Goal: Task Accomplishment & Management: Manage account settings

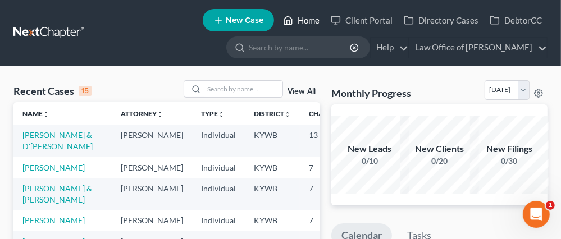
click at [314, 19] on link "Home" at bounding box center [301, 20] width 48 height 20
click at [519, 44] on link "Law Office of [PERSON_NAME]" at bounding box center [477, 48] width 137 height 20
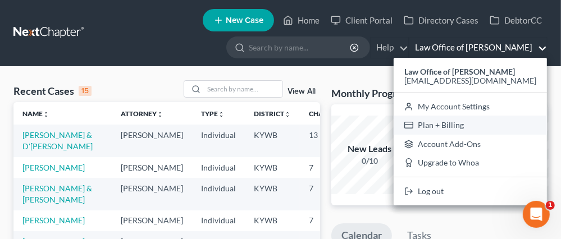
click at [522, 124] on link "Plan + Billing" at bounding box center [469, 125] width 153 height 19
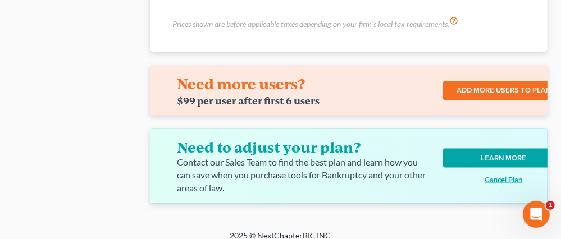
scroll to position [1157, 0]
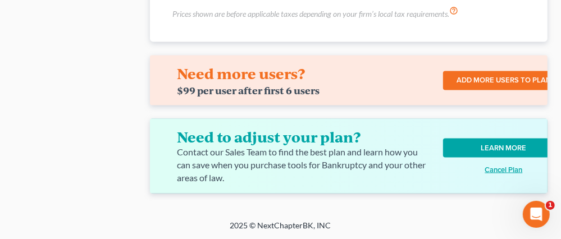
click at [510, 146] on link "LEARN MORE" at bounding box center [503, 148] width 121 height 19
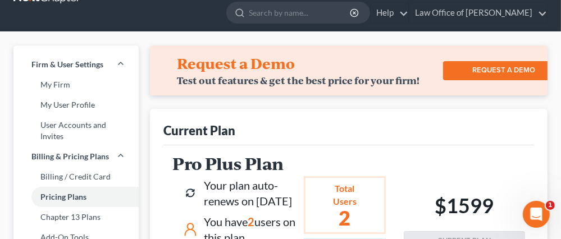
scroll to position [0, 0]
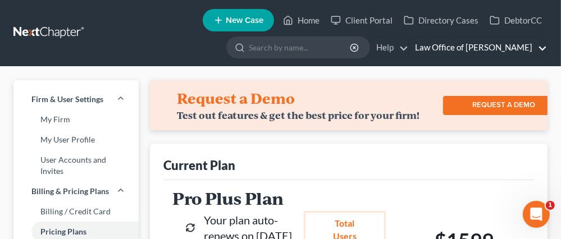
click at [545, 49] on link "Law Office of [PERSON_NAME]" at bounding box center [477, 48] width 137 height 20
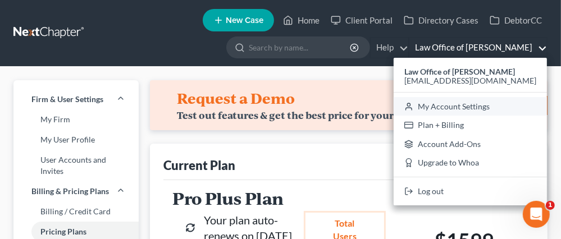
click at [527, 107] on link "My Account Settings" at bounding box center [469, 106] width 153 height 19
select select "23"
select select "18"
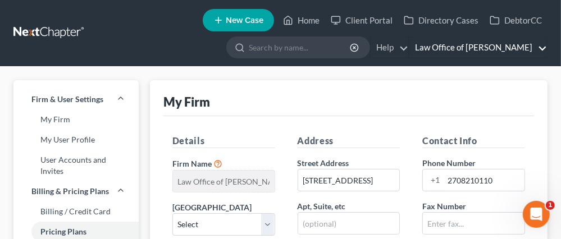
click at [453, 46] on link "Law Office of [PERSON_NAME]" at bounding box center [477, 48] width 137 height 20
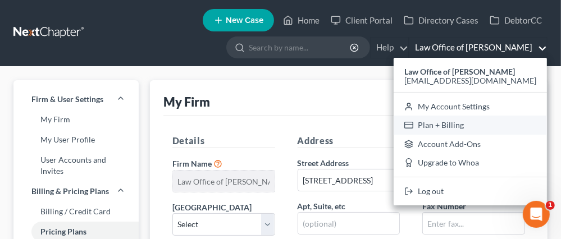
click at [484, 124] on link "Plan + Billing" at bounding box center [469, 125] width 153 height 19
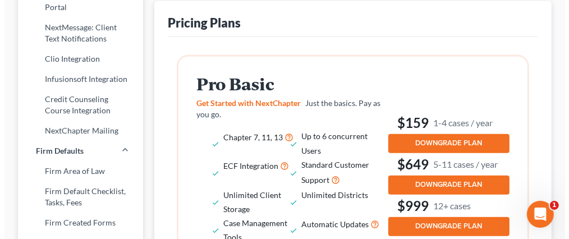
scroll to position [371, 0]
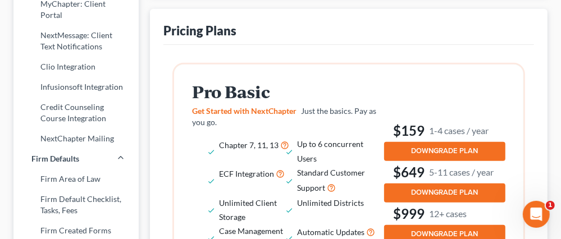
click at [453, 143] on button "DOWNGRADE PLAN" at bounding box center [444, 151] width 121 height 19
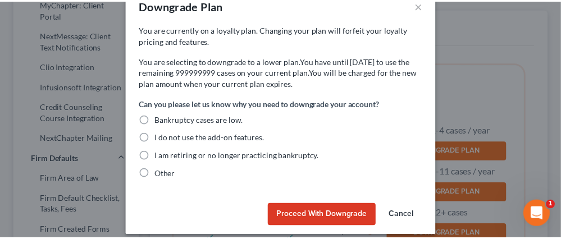
scroll to position [37, 0]
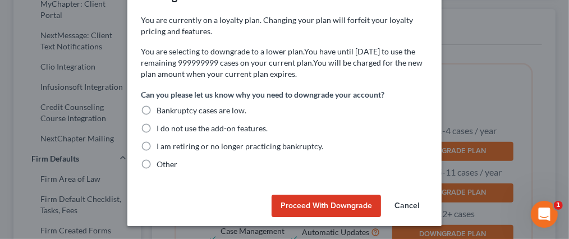
click at [157, 144] on label "I am retiring or no longer practicing bankruptcy." at bounding box center [240, 146] width 167 height 11
click at [161, 144] on input "I am retiring or no longer practicing bankruptcy." at bounding box center [164, 144] width 7 height 7
radio input "true"
click at [324, 205] on button "Proceed with Downgrade" at bounding box center [326, 206] width 109 height 22
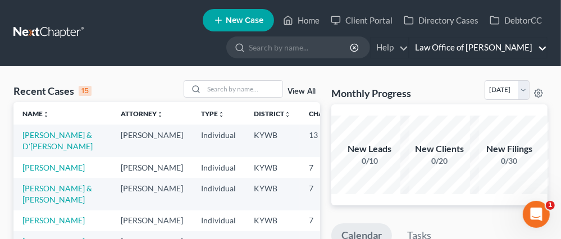
click at [543, 44] on link "Law Office of [PERSON_NAME]" at bounding box center [477, 48] width 137 height 20
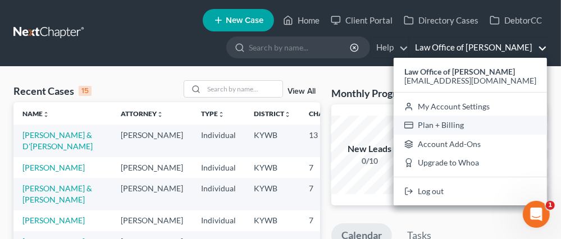
click at [506, 123] on link "Plan + Billing" at bounding box center [469, 125] width 153 height 19
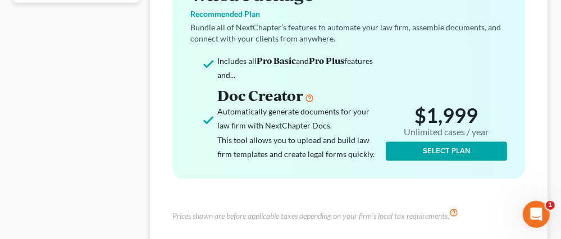
scroll to position [1141, 0]
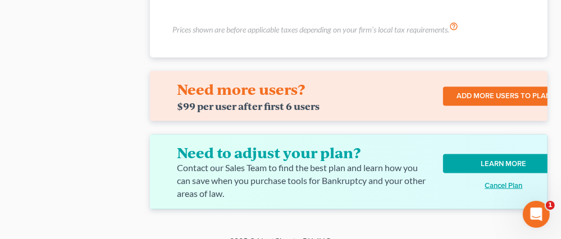
click at [483, 154] on link "LEARN MORE" at bounding box center [503, 163] width 121 height 19
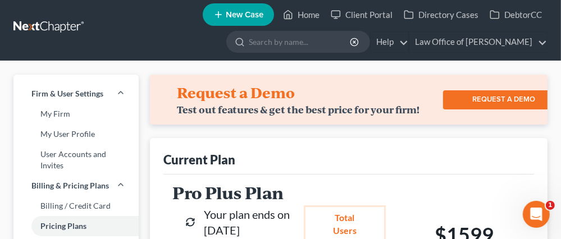
scroll to position [0, 0]
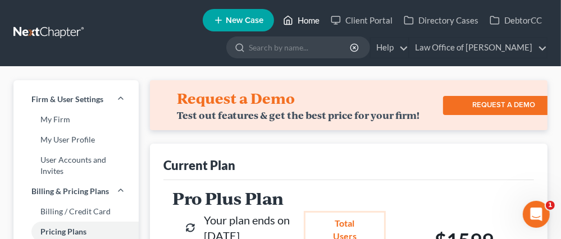
click at [304, 16] on link "Home" at bounding box center [301, 20] width 48 height 20
